Goal: Check status: Check status

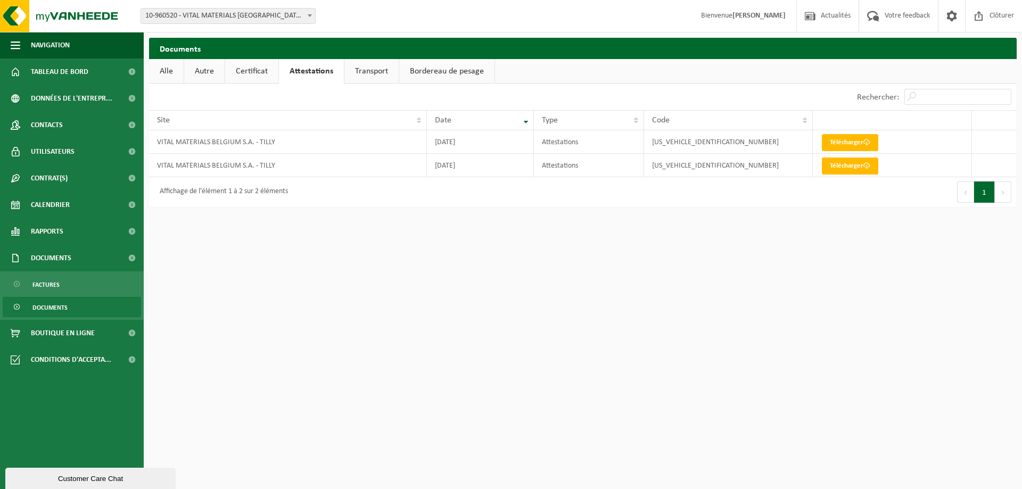
click at [244, 67] on link "Certificat" at bounding box center [251, 71] width 53 height 24
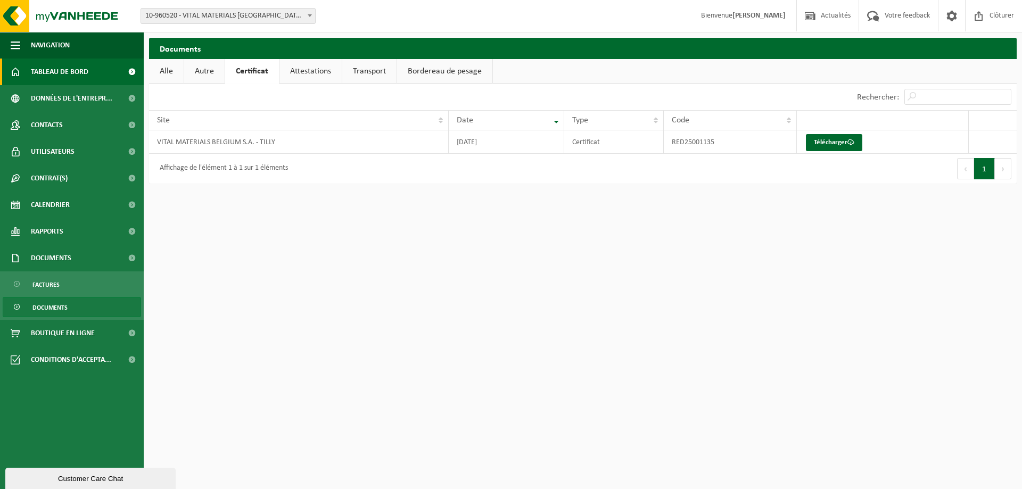
click at [92, 74] on link "Tableau de bord" at bounding box center [72, 72] width 144 height 27
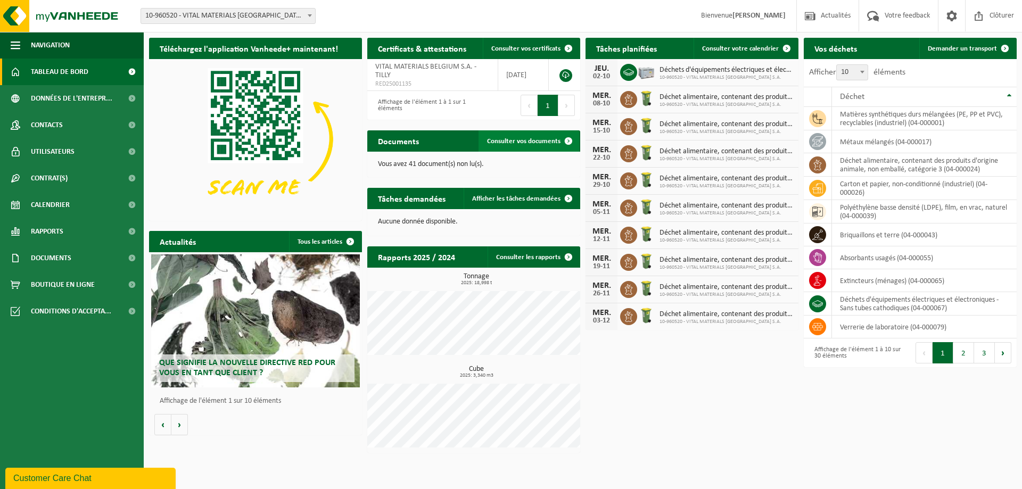
click at [543, 144] on span "Consulter vos documents" at bounding box center [523, 141] width 73 height 7
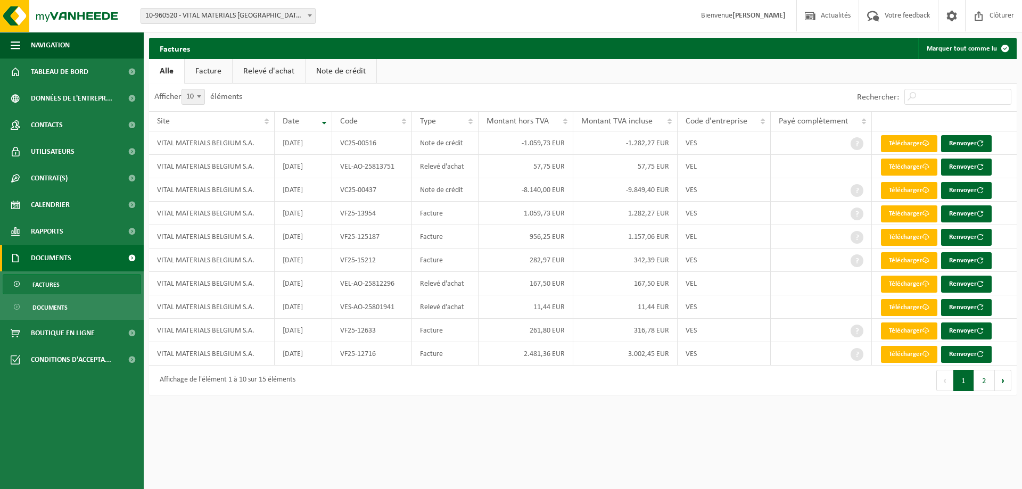
click at [272, 74] on link "Relevé d'achat" at bounding box center [269, 71] width 72 height 24
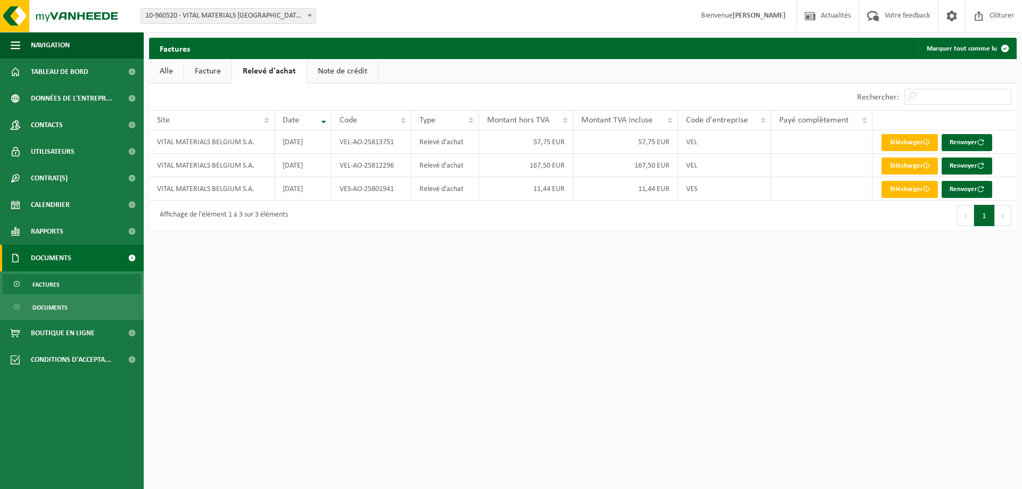
click at [214, 71] on link "Facture" at bounding box center [207, 71] width 47 height 24
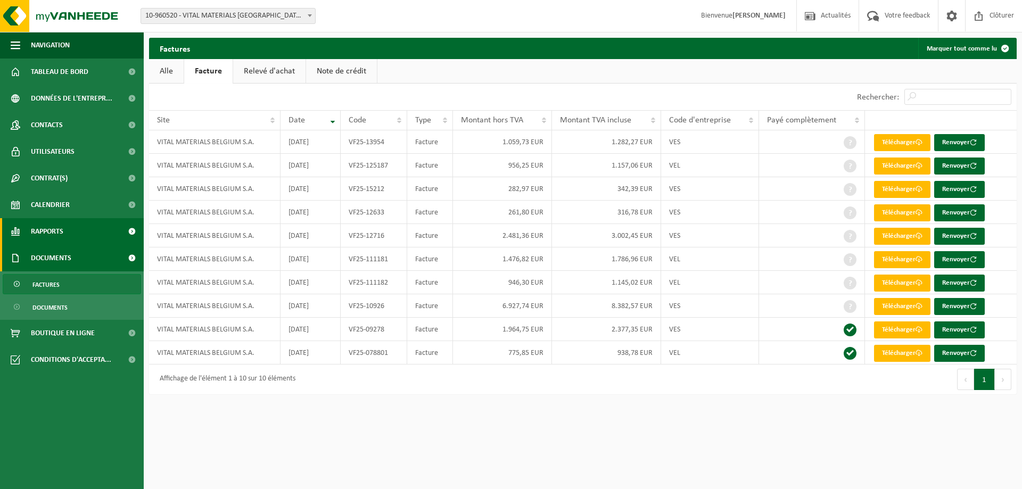
click at [52, 236] on span "Rapports" at bounding box center [47, 231] width 32 height 27
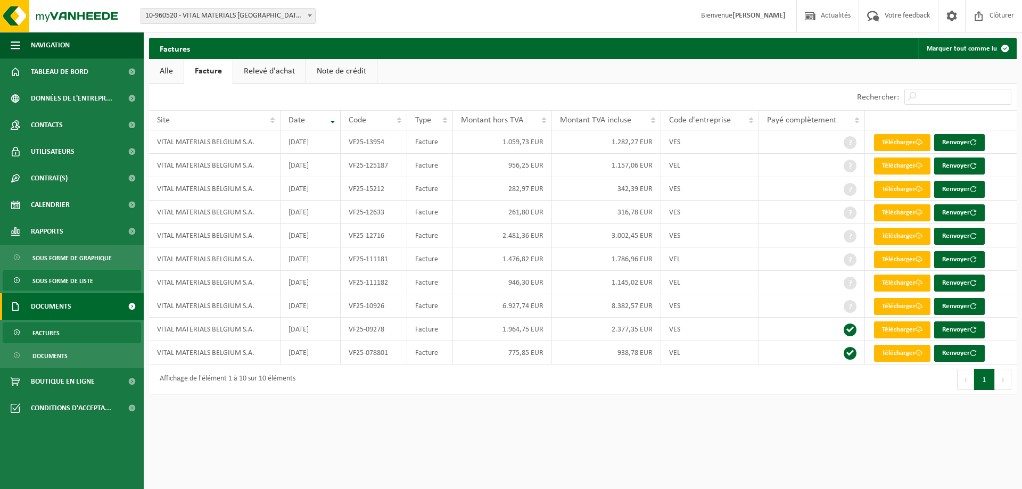
click at [63, 271] on span "Sous forme de liste" at bounding box center [62, 281] width 61 height 20
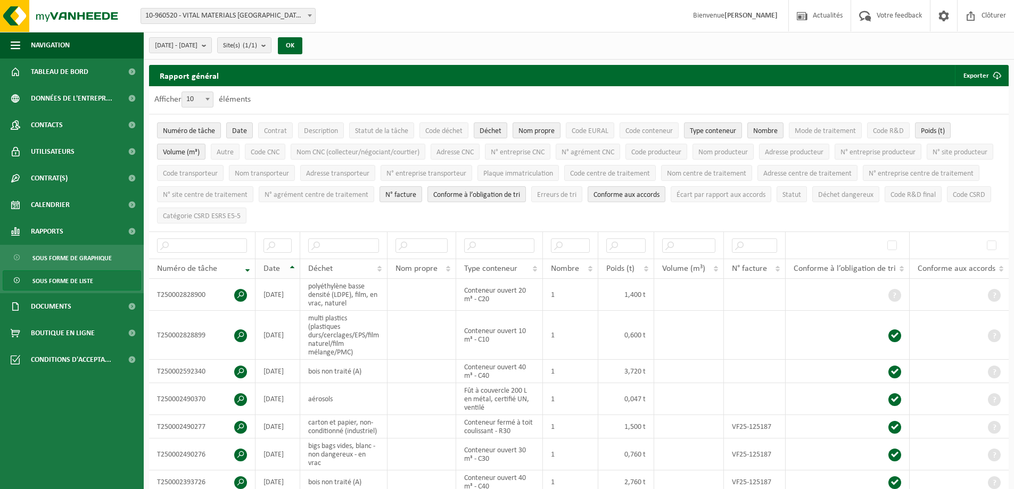
drag, startPoint x: 289, startPoint y: 262, endPoint x: 384, endPoint y: 282, distance: 96.8
click at [289, 262] on th "Date" at bounding box center [277, 269] width 45 height 20
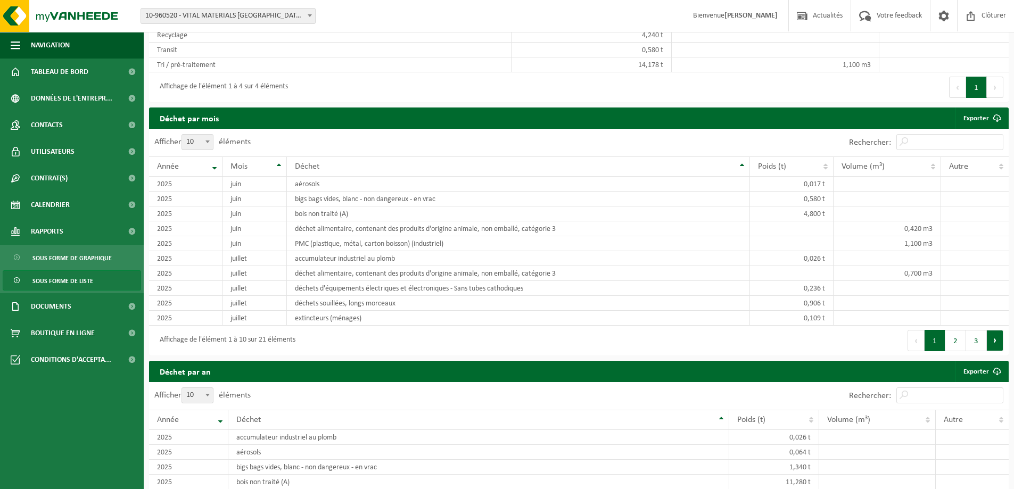
scroll to position [835, 0]
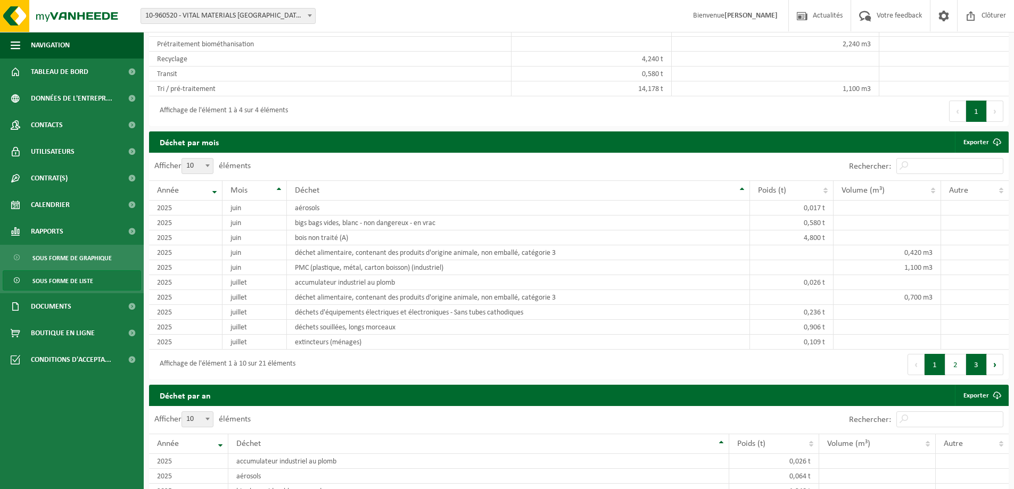
click at [979, 354] on button "3" at bounding box center [976, 364] width 21 height 21
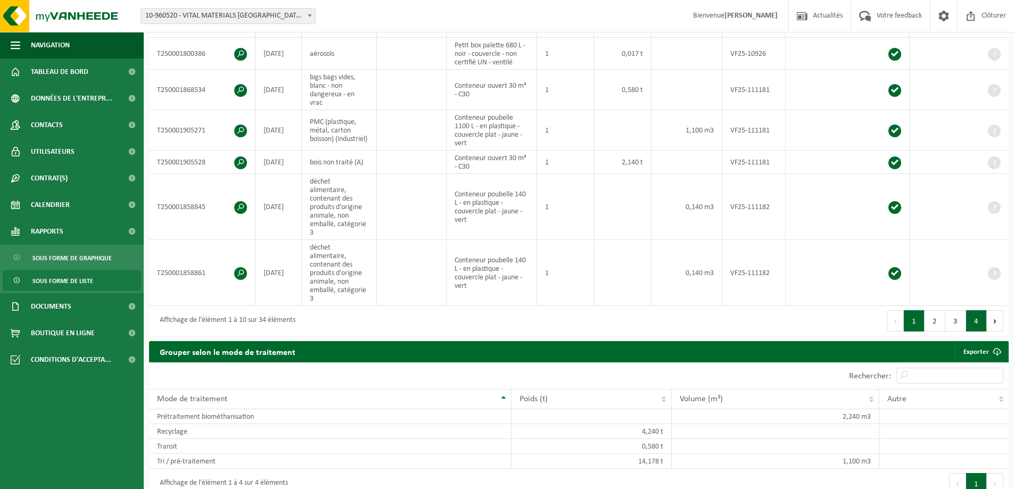
click at [974, 310] on button "4" at bounding box center [976, 320] width 21 height 21
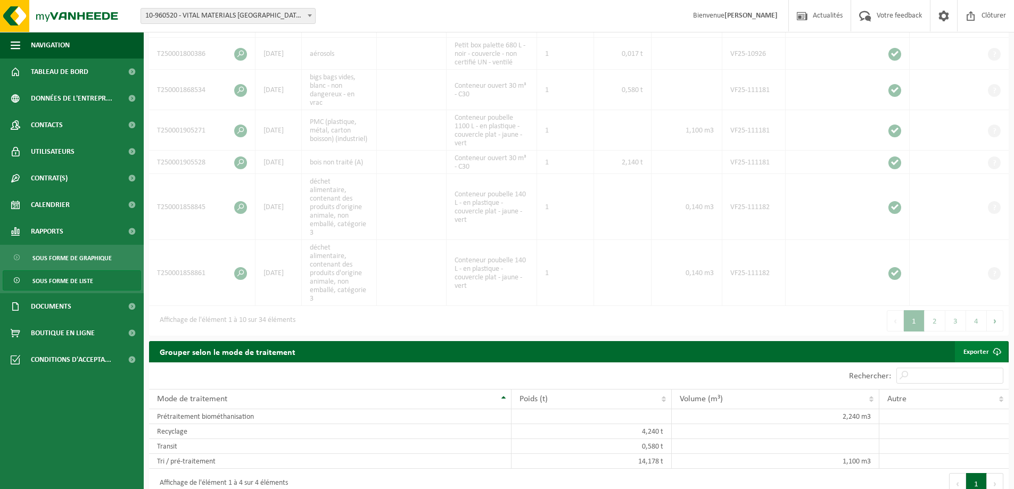
scroll to position [208, 0]
